Goal: Unclear: Unclear

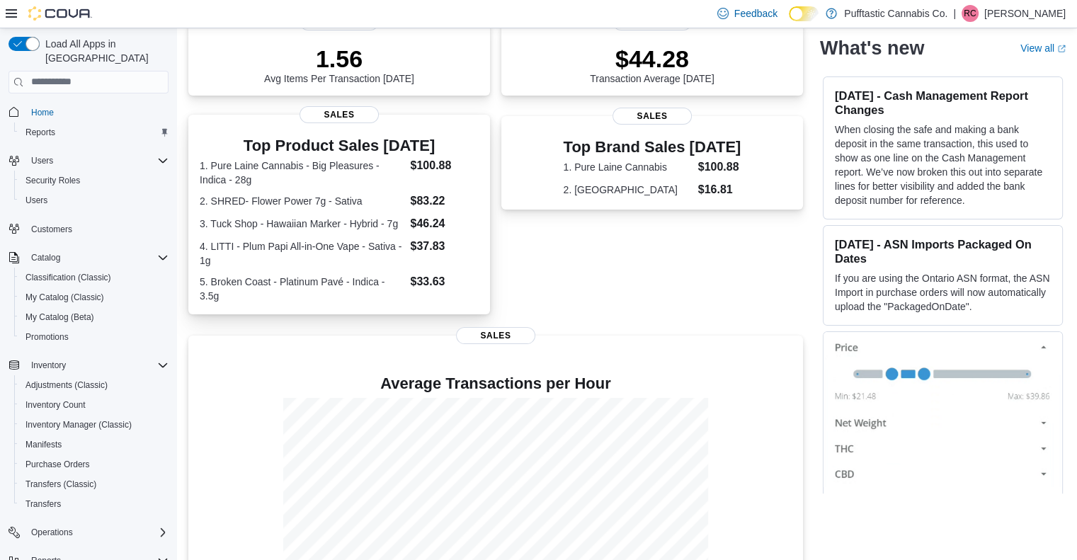
scroll to position [293, 0]
